Goal: Transaction & Acquisition: Purchase product/service

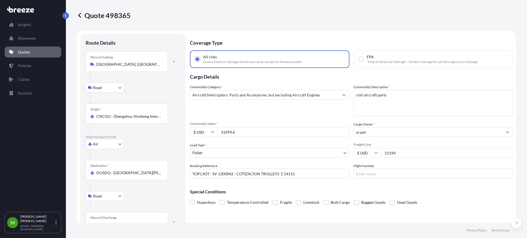
select select "Road"
select select "Air"
select select "Road"
select select "1"
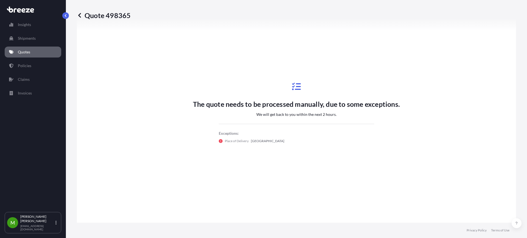
click at [121, 15] on p "Quote 498365" at bounding box center [104, 15] width 54 height 9
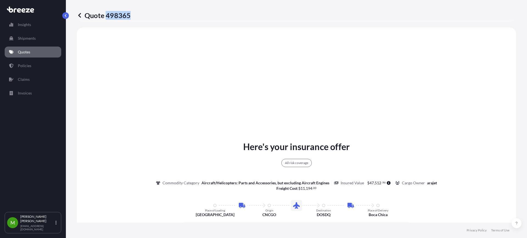
copy p "498365"
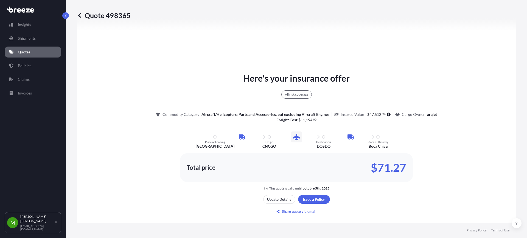
click at [454, 96] on div "Here's your insurance offer All risk coverage Commodity Category Aircraft/Helic…" at bounding box center [297, 131] width 424 height 119
click at [121, 91] on div "Here's your insurance offer All risk coverage Commodity Category Aircraft/Helic…" at bounding box center [297, 131] width 424 height 119
click at [33, 54] on link "Quotes" at bounding box center [33, 52] width 57 height 11
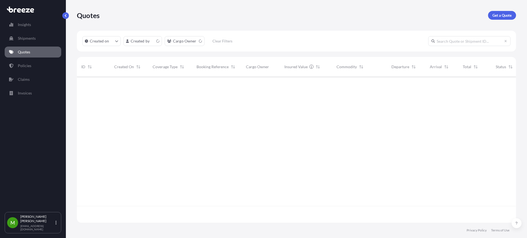
scroll to position [144, 434]
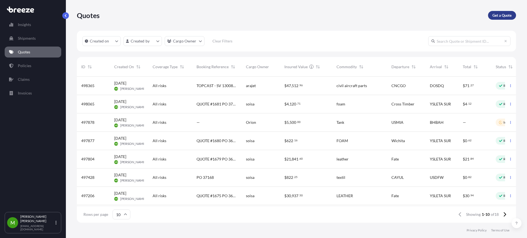
click at [494, 17] on p "Get a Quote" at bounding box center [501, 15] width 19 height 5
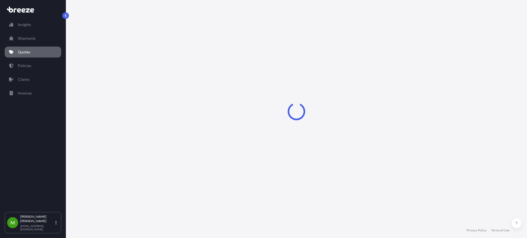
select select "Road"
select select "Sea"
select select "1"
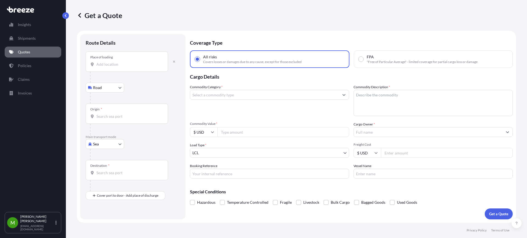
click at [105, 87] on body "Insights Shipments Quotes Policies Claims Invoices M [PERSON_NAME] [EMAIL_ADDRE…" at bounding box center [263, 119] width 527 height 238
click at [100, 67] on div "Place of loading" at bounding box center [127, 62] width 82 height 20
click at [100, 67] on input "Place of loading" at bounding box center [128, 64] width 65 height 5
paste input "215126"
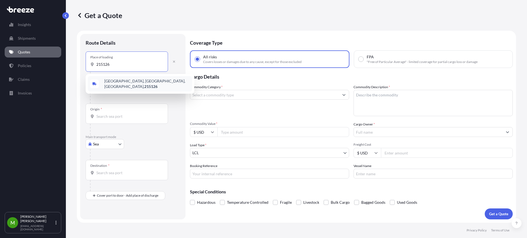
click at [120, 83] on span "[GEOGRAPHIC_DATA], [GEOGRAPHIC_DATA], [GEOGRAPHIC_DATA], 215126" at bounding box center [147, 83] width 86 height 11
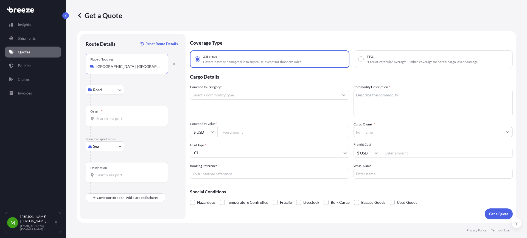
type input "[GEOGRAPHIC_DATA], [GEOGRAPHIC_DATA], [GEOGRAPHIC_DATA], 215126"
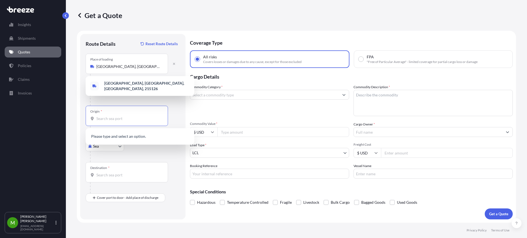
click at [99, 117] on input "Origin *" at bounding box center [128, 118] width 65 height 5
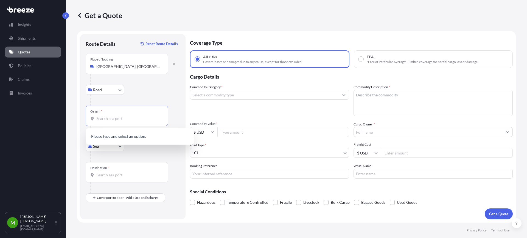
click at [103, 145] on body "1 option available. 0 options available. Insights Shipments Quotes Policies Cla…" at bounding box center [263, 119] width 527 height 238
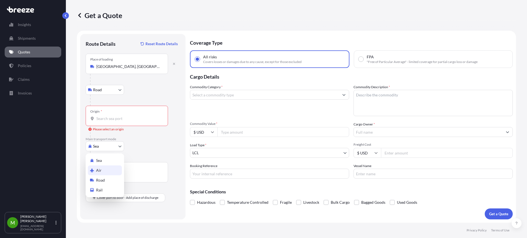
click at [103, 173] on div "Air" at bounding box center [105, 171] width 34 height 10
select select "Air"
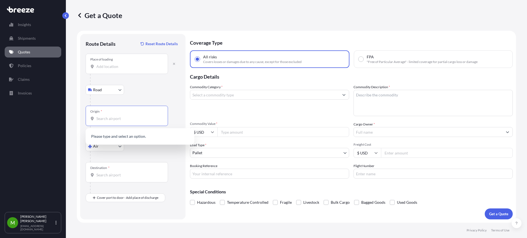
click at [108, 121] on input "Origin *" at bounding box center [128, 118] width 65 height 5
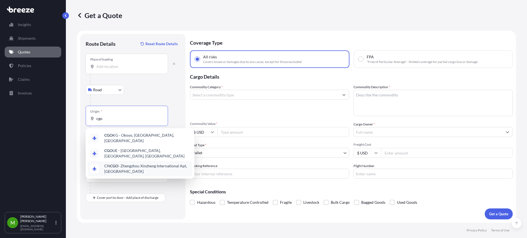
click at [160, 161] on div "CN CGO - Zhengzhou Xinzheng International Apt, [GEOGRAPHIC_DATA]" at bounding box center [140, 168] width 104 height 15
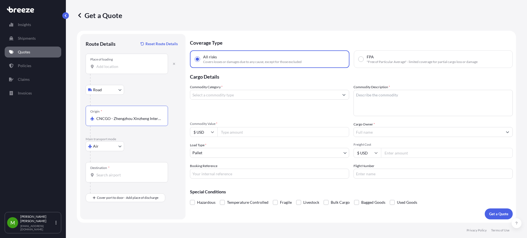
type input "CNCGO - Zhengzhou Xinzheng International Apt, [GEOGRAPHIC_DATA]"
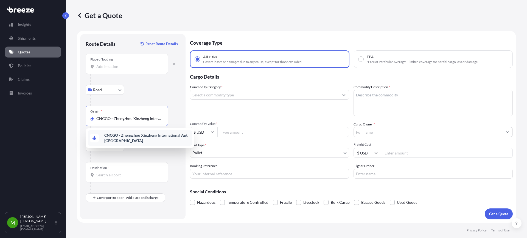
click at [127, 70] on div "Place of loading" at bounding box center [127, 64] width 82 height 20
click at [127, 69] on input "Place of loading" at bounding box center [128, 66] width 65 height 5
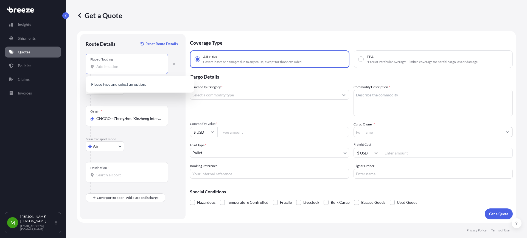
paste input "215126"
click at [122, 85] on span "[GEOGRAPHIC_DATA], [GEOGRAPHIC_DATA], [GEOGRAPHIC_DATA], 215126" at bounding box center [147, 86] width 86 height 11
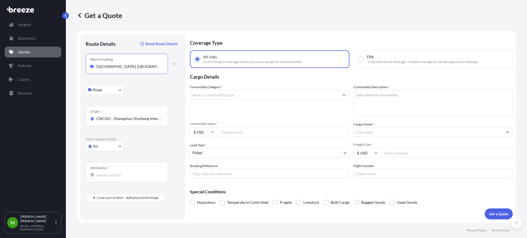
type input "[GEOGRAPHIC_DATA], [GEOGRAPHIC_DATA], [GEOGRAPHIC_DATA], 215126"
click at [120, 175] on input "Destination *" at bounding box center [128, 175] width 65 height 5
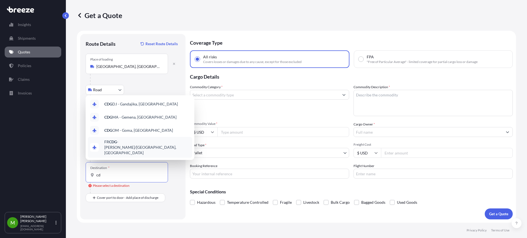
type input "c"
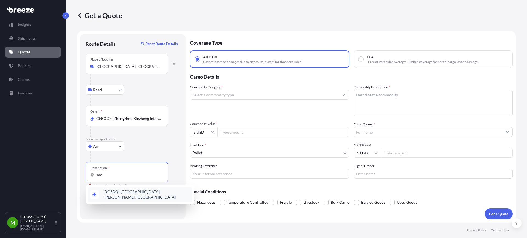
click at [162, 193] on span "DO SDQ - [GEOGRAPHIC_DATA][PERSON_NAME], [GEOGRAPHIC_DATA]" at bounding box center [147, 194] width 86 height 11
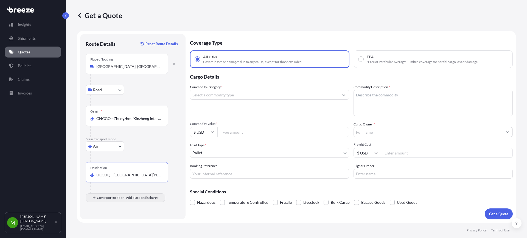
type input "DOSDQ - [GEOGRAPHIC_DATA][PERSON_NAME], [GEOGRAPHIC_DATA]"
click at [133, 216] on div "Place of Discharge" at bounding box center [127, 225] width 82 height 20
click at [133, 225] on input "Place of Discharge" at bounding box center [128, 227] width 65 height 5
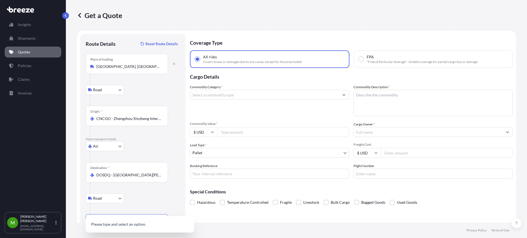
scroll to position [21, 0]
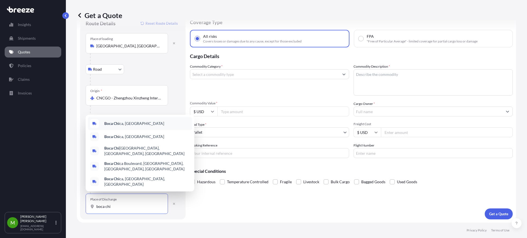
click at [150, 125] on div "[GEOGRAPHIC_DATA], [GEOGRAPHIC_DATA]" at bounding box center [140, 123] width 104 height 13
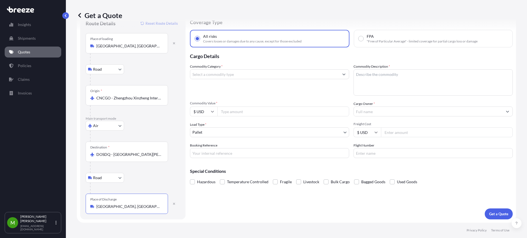
scroll to position [0, 0]
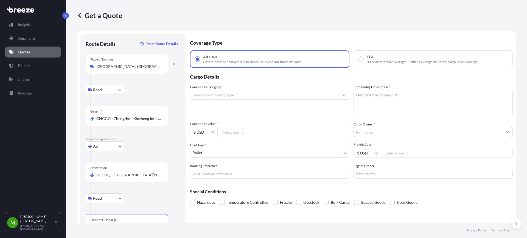
type input "[GEOGRAPHIC_DATA], [GEOGRAPHIC_DATA]"
click at [234, 96] on input "Commodity Category *" at bounding box center [264, 95] width 149 height 10
